Goal: Task Accomplishment & Management: Use online tool/utility

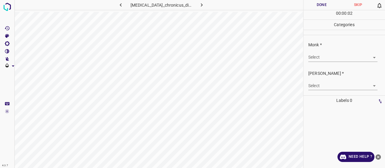
click at [325, 61] on body "4.3.7 [MEDICAL_DATA]_chronicus_discoides20.jpg Done Skip 0 00 : 00 : 02 Categor…" at bounding box center [192, 84] width 385 height 168
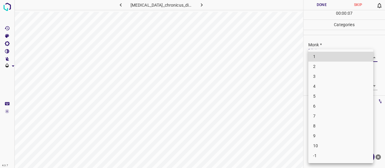
click at [324, 94] on li "5" at bounding box center [341, 96] width 65 height 10
type input "5"
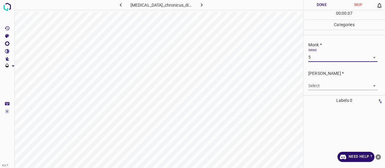
click at [323, 88] on body "4.3.7 [MEDICAL_DATA]_chronicus_discoides20.jpg Done Skip 0 00 : 00 : 07 Categor…" at bounding box center [192, 84] width 385 height 168
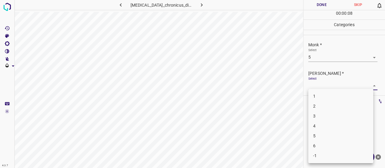
click at [321, 116] on li "3" at bounding box center [341, 116] width 65 height 10
type input "3"
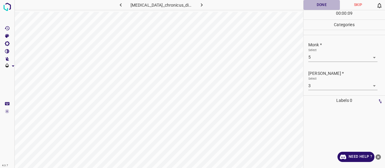
click at [320, 5] on button "Done" at bounding box center [322, 5] width 36 height 10
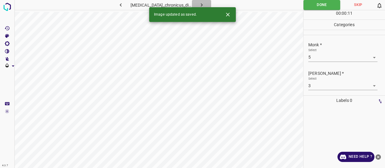
click at [205, 5] on icon "button" at bounding box center [202, 5] width 6 height 6
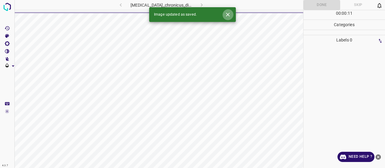
click at [227, 16] on icon "Close" at bounding box center [228, 14] width 6 height 6
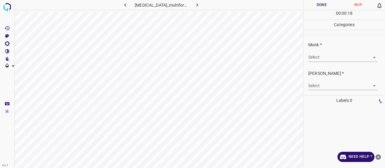
drag, startPoint x: 361, startPoint y: 49, endPoint x: 360, endPoint y: 53, distance: 4.5
click at [360, 51] on div "Select ​" at bounding box center [343, 55] width 69 height 14
click at [360, 53] on body "4.3.7 [MEDICAL_DATA]_multiforme89.jpg Done Skip 0 00 : 00 : 18 Categories Monk …" at bounding box center [192, 84] width 385 height 168
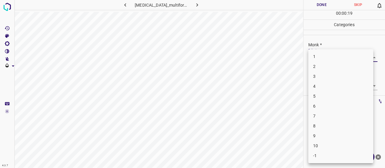
click at [345, 76] on li "3" at bounding box center [341, 77] width 65 height 10
type input "3"
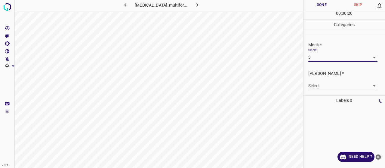
click at [334, 83] on body "4.3.7 [MEDICAL_DATA]_multiforme89.jpg Done Skip 0 00 : 00 : 20 Categories Monk …" at bounding box center [192, 84] width 385 height 168
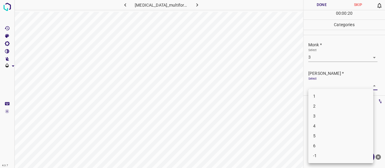
click at [319, 106] on li "2" at bounding box center [341, 106] width 65 height 10
type input "2"
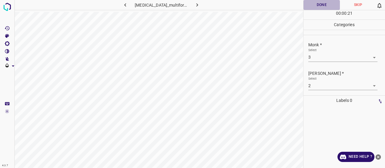
click at [322, 3] on button "Done" at bounding box center [322, 5] width 36 height 10
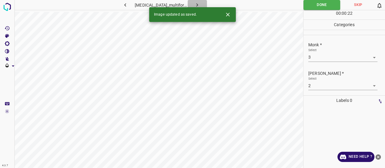
click at [195, 3] on icon "button" at bounding box center [197, 5] width 6 height 6
